Goal: Task Accomplishment & Management: Use online tool/utility

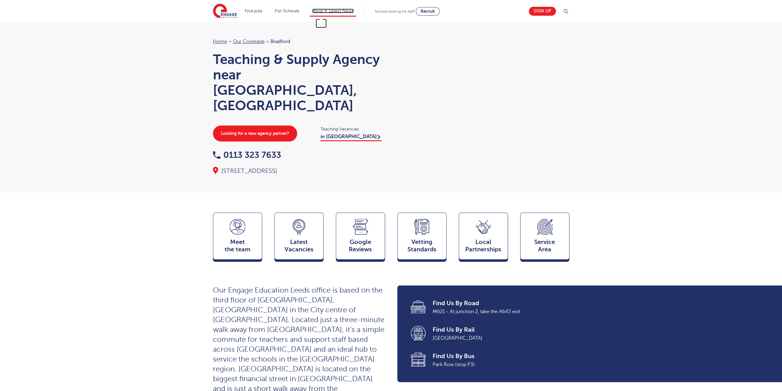
click at [332, 12] on link "Blogs & Latest News" at bounding box center [333, 11] width 42 height 5
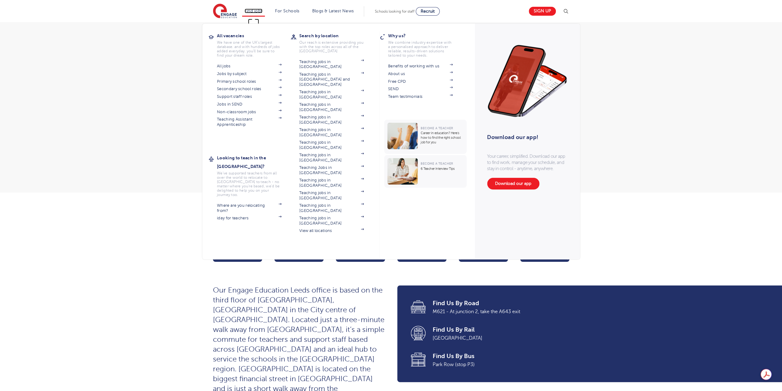
click at [257, 11] on link "Find jobs" at bounding box center [254, 11] width 18 height 5
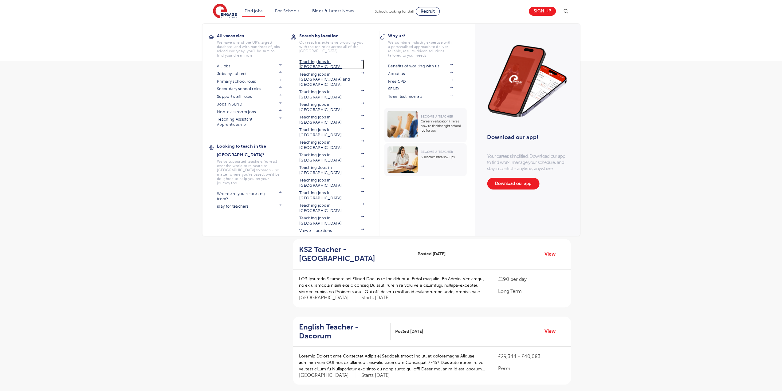
click at [319, 61] on link "Teaching jobs in [GEOGRAPHIC_DATA]" at bounding box center [331, 64] width 65 height 10
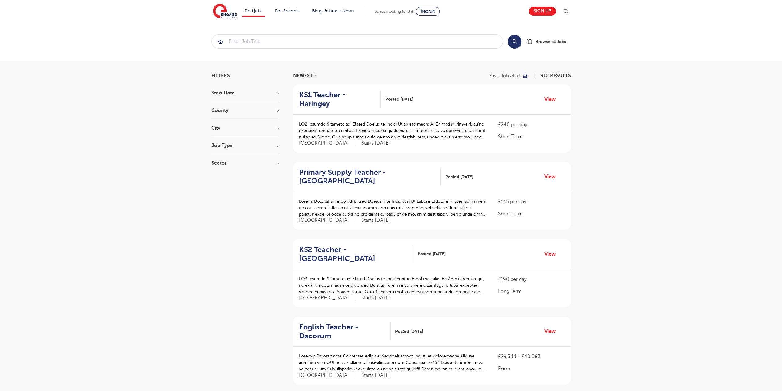
click at [276, 110] on h3 "County" at bounding box center [245, 110] width 68 height 5
click at [221, 154] on label "Leeds 29" at bounding box center [250, 162] width 58 height 16
click at [221, 155] on input "Leeds 29" at bounding box center [223, 157] width 4 height 4
checkbox input "true"
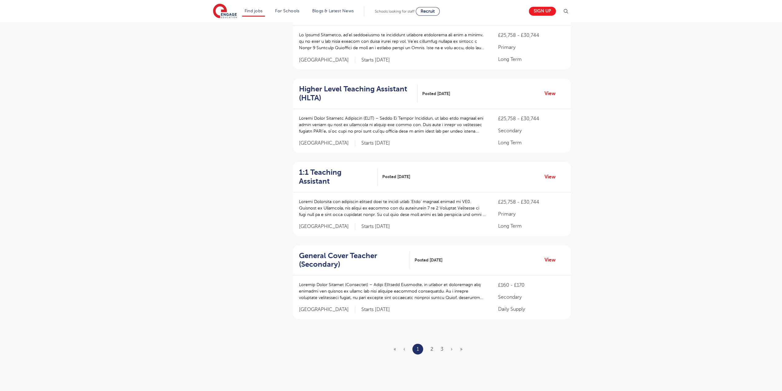
scroll to position [584, 0]
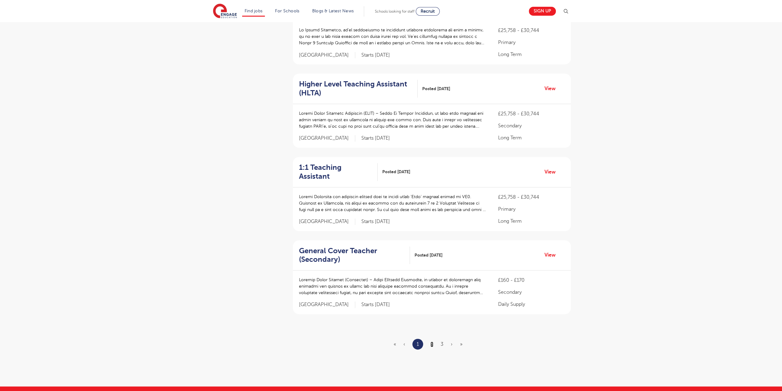
click at [432, 341] on link "2" at bounding box center [431, 344] width 3 height 6
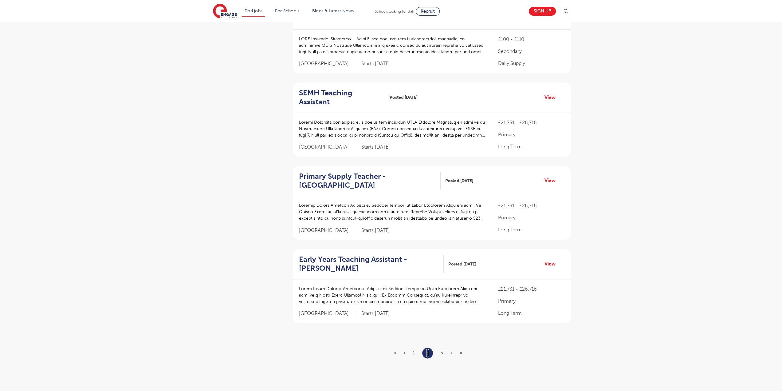
scroll to position [0, 0]
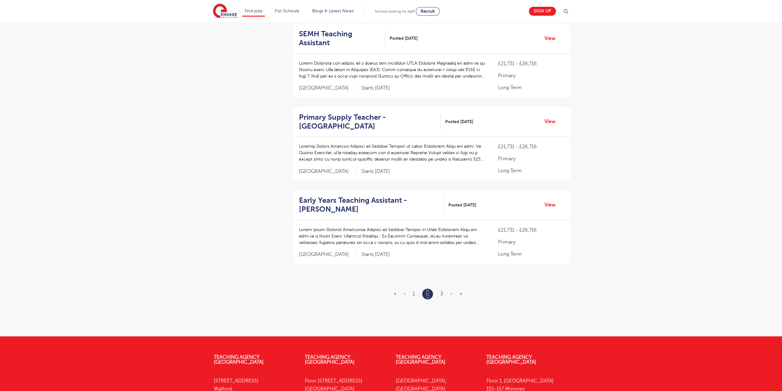
scroll to position [645, 0]
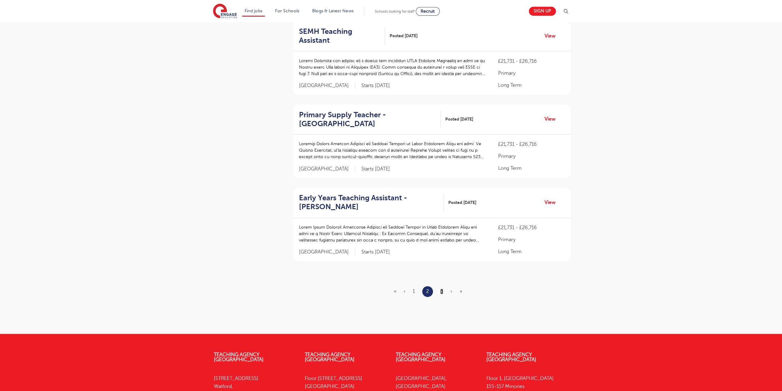
click at [443, 288] on link "3" at bounding box center [441, 291] width 3 height 6
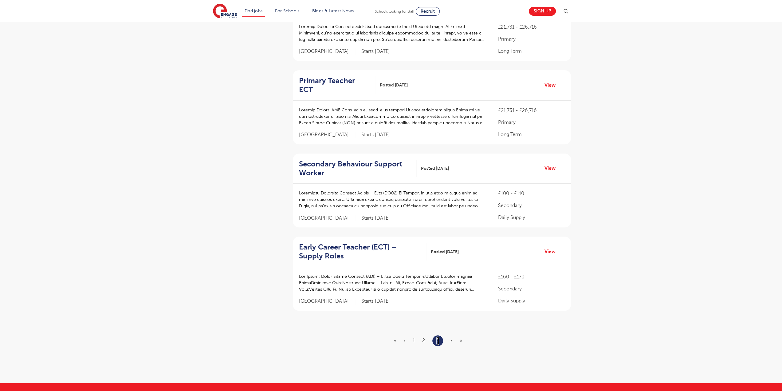
scroll to position [553, 0]
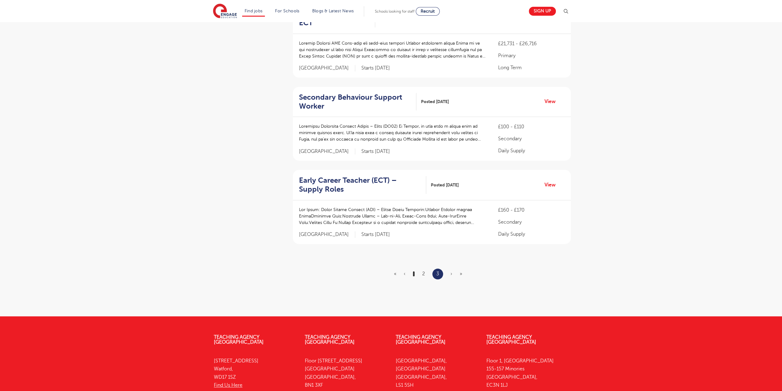
click at [414, 271] on link "1" at bounding box center [414, 274] width 2 height 6
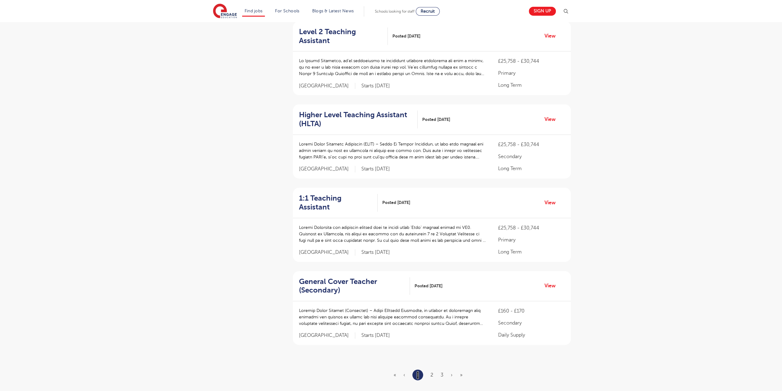
scroll to position [0, 0]
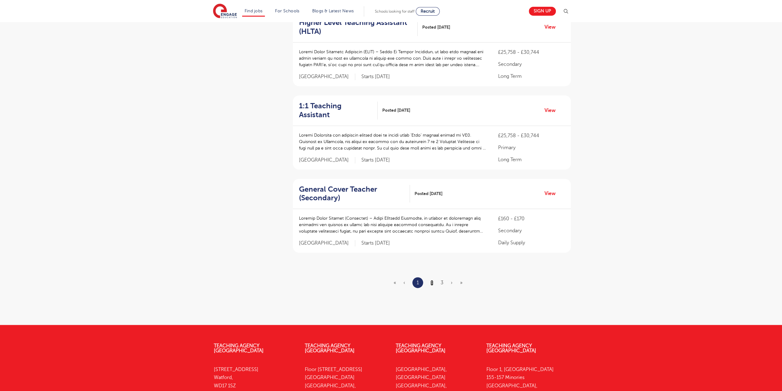
click at [432, 280] on link "2" at bounding box center [431, 283] width 3 height 6
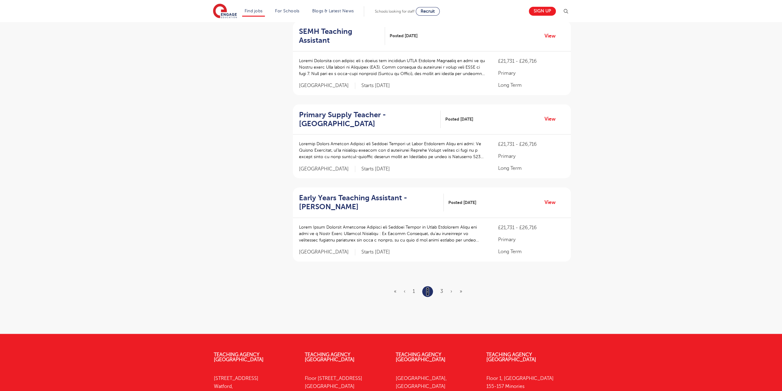
scroll to position [0, 0]
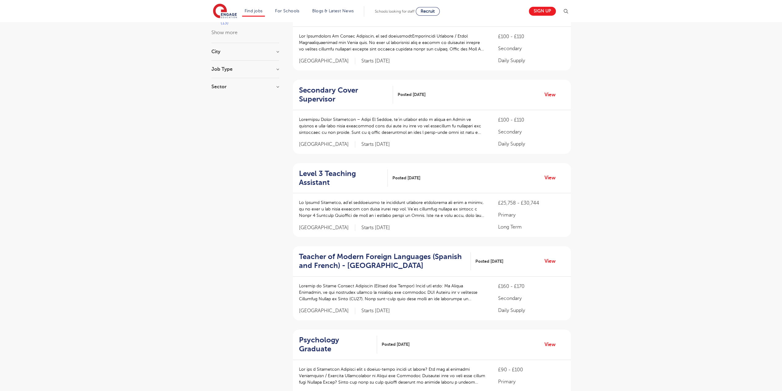
scroll to position [215, 0]
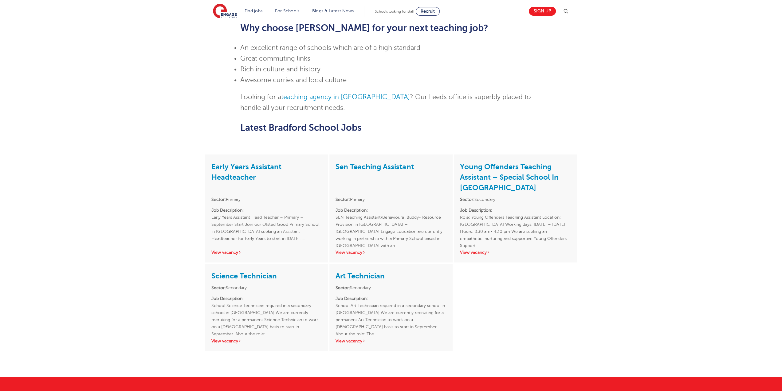
scroll to position [399, 0]
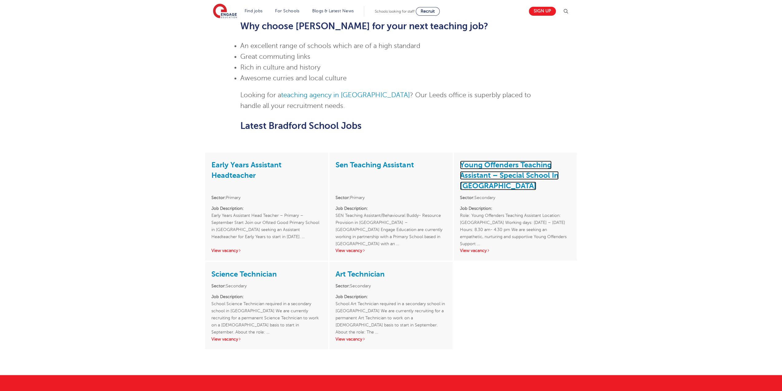
click at [492, 160] on link "Young Offenders Teaching Assistant – Special School In Bradford" at bounding box center [509, 174] width 99 height 29
